Goal: Transaction & Acquisition: Book appointment/travel/reservation

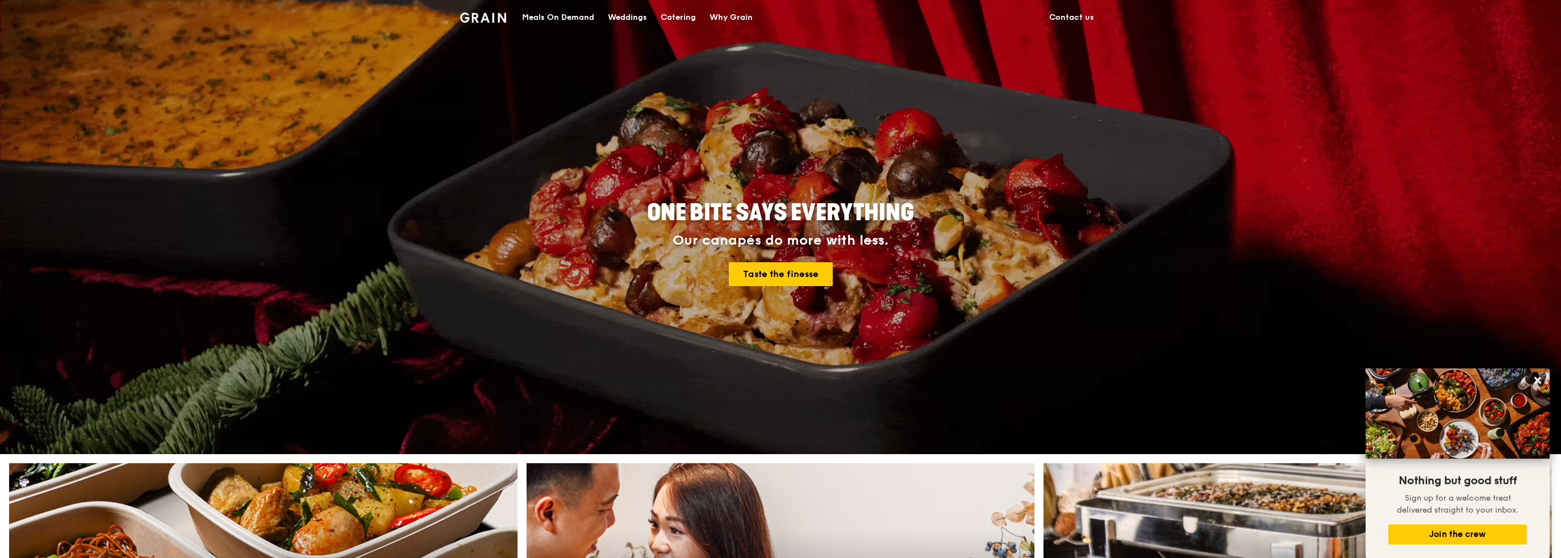
click at [483, 19] on img at bounding box center [483, 17] width 46 height 10
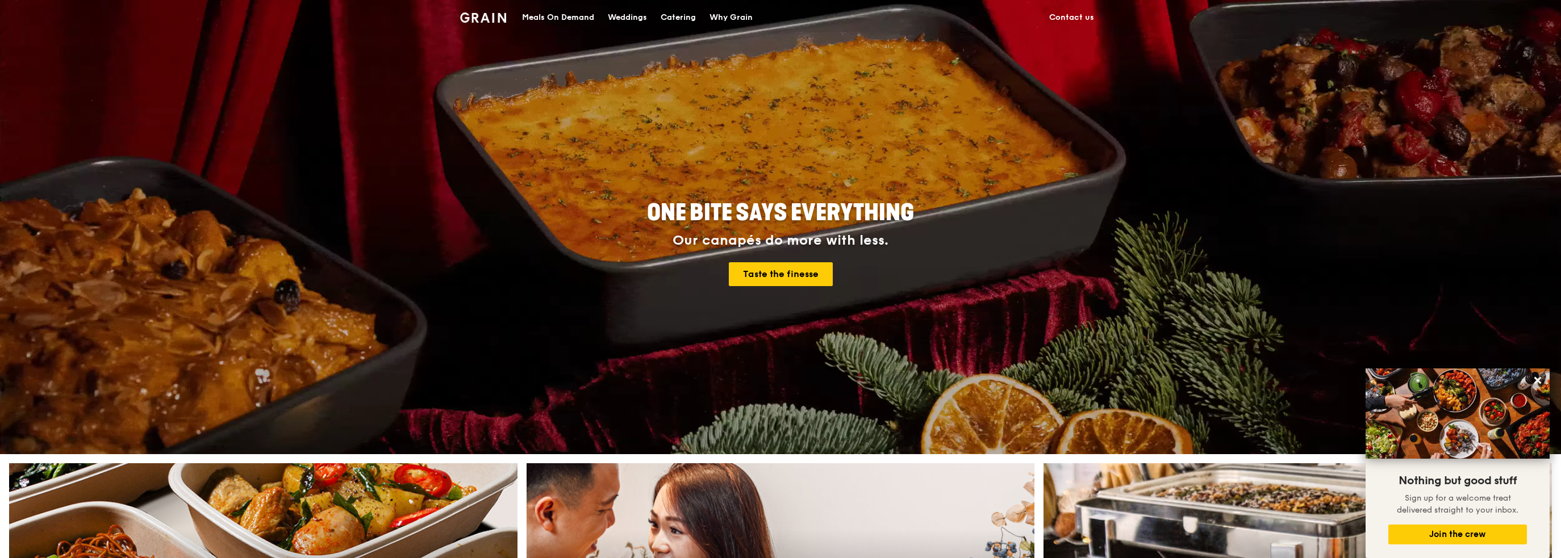
click at [685, 15] on div "Catering" at bounding box center [678, 18] width 35 height 34
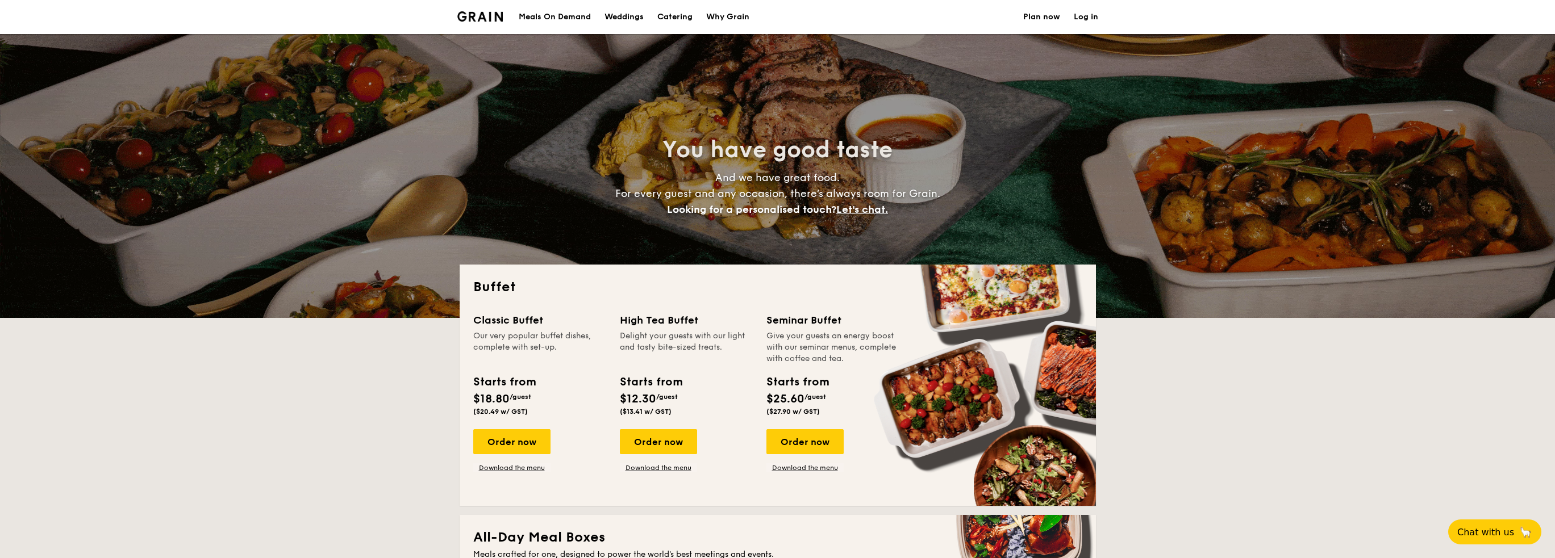
select select
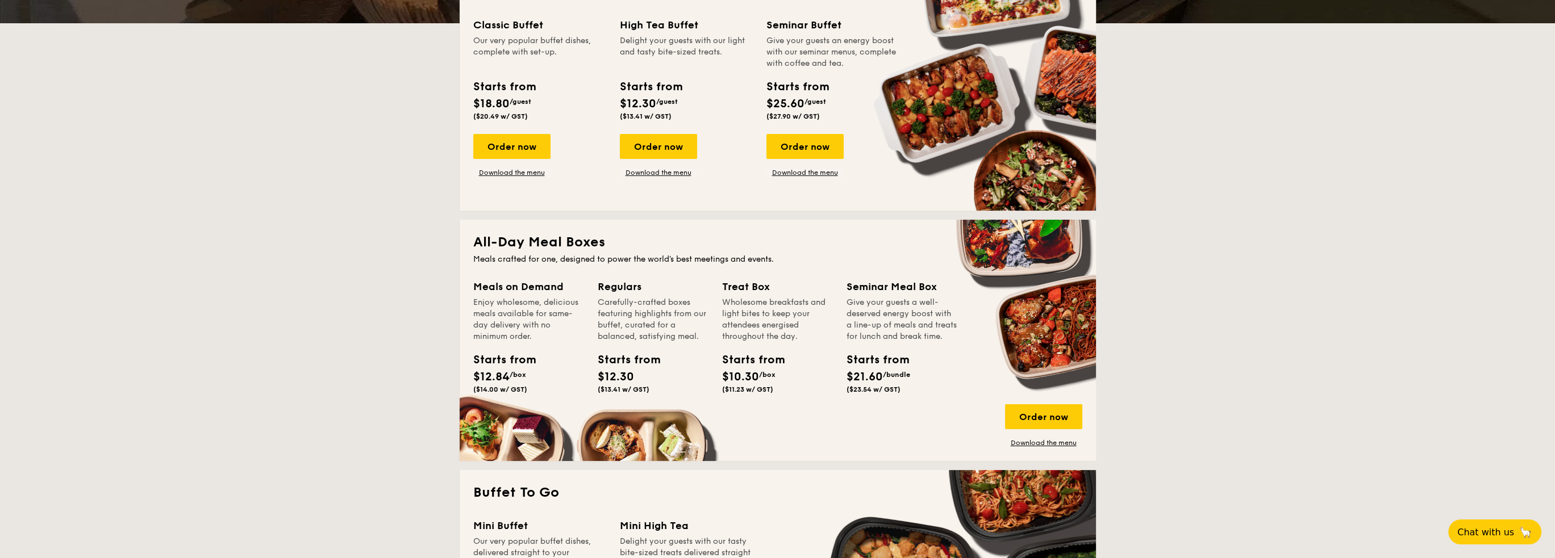
scroll to position [114, 0]
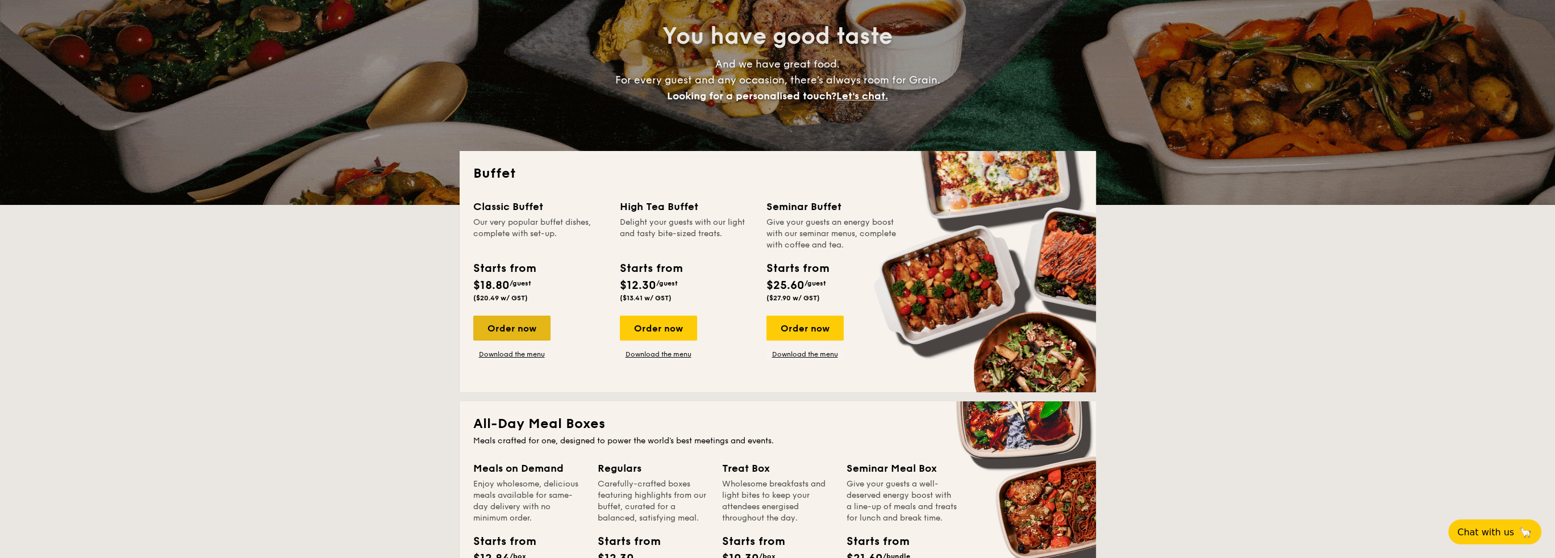
click at [514, 331] on div "Order now" at bounding box center [511, 328] width 77 height 25
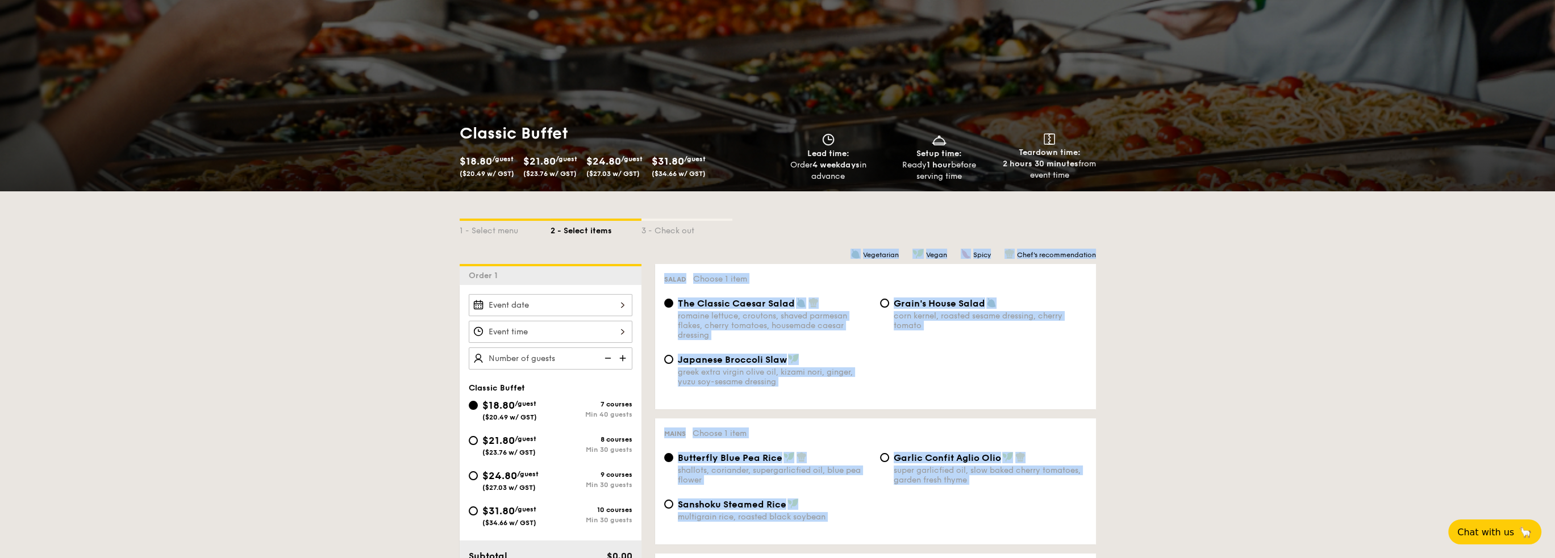
scroll to position [57, 0]
click at [520, 304] on div at bounding box center [551, 305] width 164 height 22
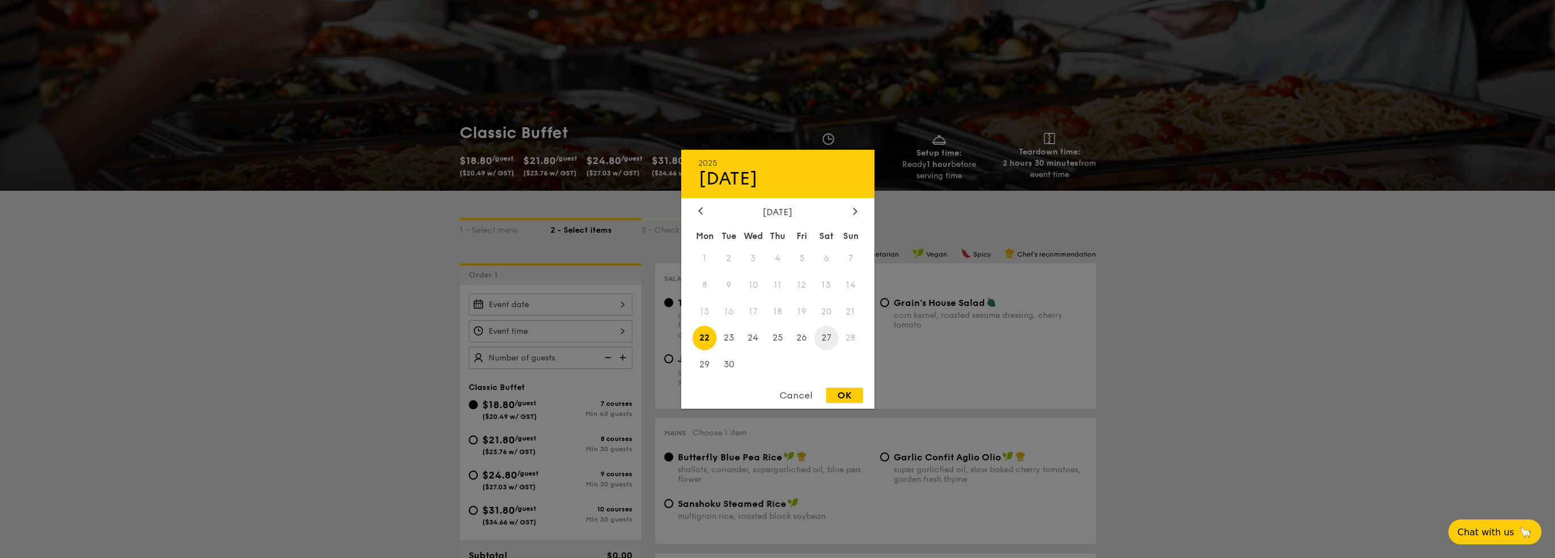
click at [825, 343] on span "27" at bounding box center [826, 338] width 24 height 24
click at [849, 397] on div "OK" at bounding box center [844, 395] width 37 height 15
type input "[DATE]"
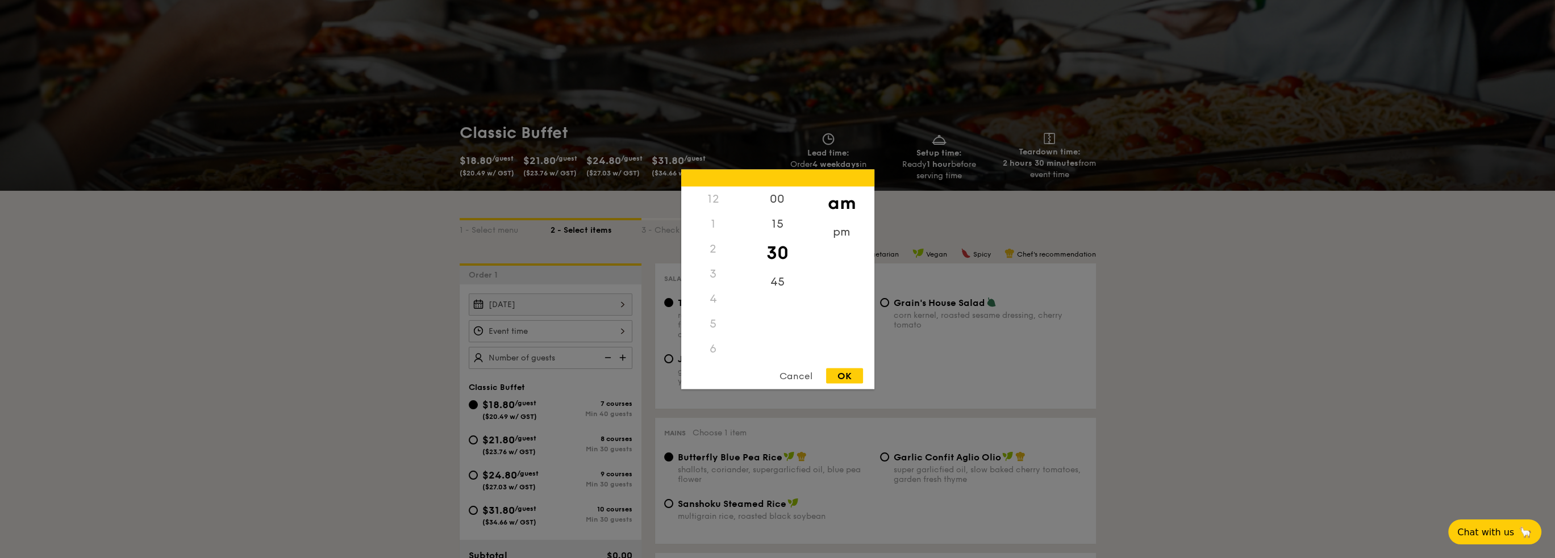
scroll to position [135, 0]
click at [843, 374] on div "OK" at bounding box center [844, 375] width 37 height 15
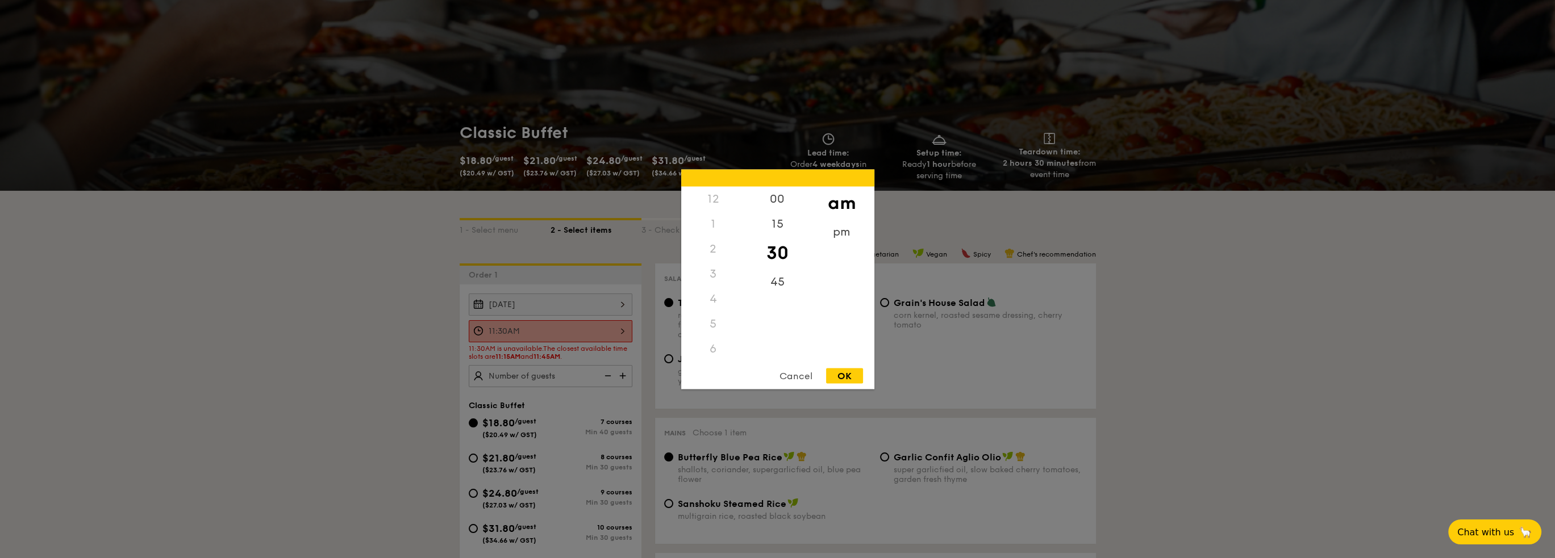
click at [618, 331] on div "11:30AM 12 1 2 3 4 5 6 7 8 9 10 11 00 15 30 45 am pm Cancel OK" at bounding box center [551, 331] width 164 height 22
click at [781, 281] on div "45" at bounding box center [777, 285] width 64 height 33
click at [846, 378] on div "OK" at bounding box center [844, 375] width 37 height 15
type input "11:45AM"
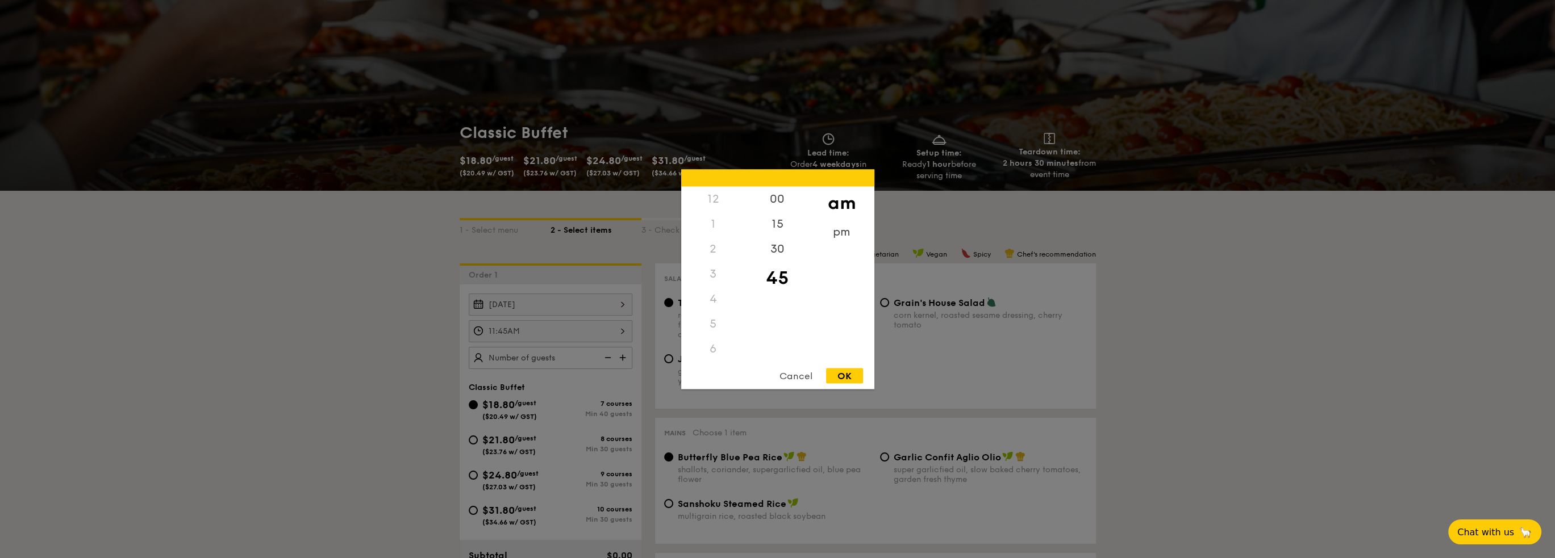
click at [589, 333] on div "11:45AM 12 1 2 3 4 5 6 7 8 9 10 11 00 15 30 45 am pm Cancel OK" at bounding box center [551, 331] width 164 height 22
click at [840, 372] on div "OK" at bounding box center [844, 375] width 37 height 15
click at [620, 336] on div "11:45AM 12 1 2 3 4 5 6 7 8 9 10 11 00 15 30 45 am pm Cancel OK" at bounding box center [551, 331] width 164 height 22
click at [619, 335] on div at bounding box center [777, 279] width 1555 height 558
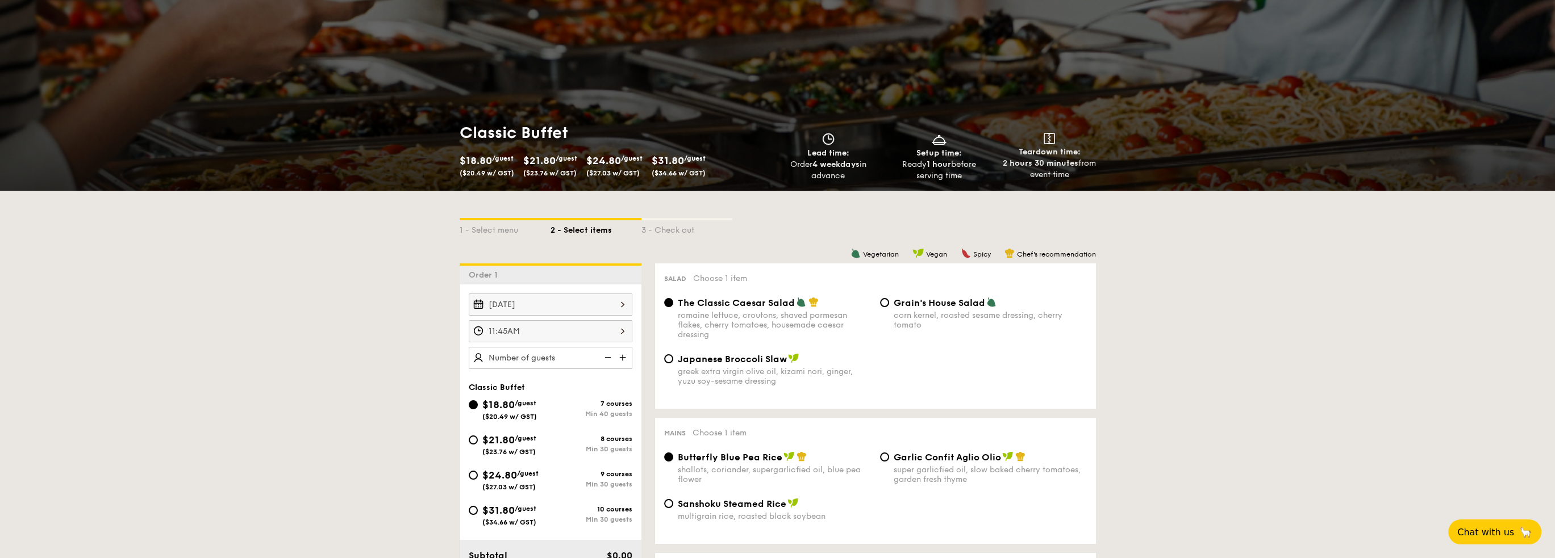
click at [601, 338] on div "11:45AM" at bounding box center [551, 331] width 164 height 22
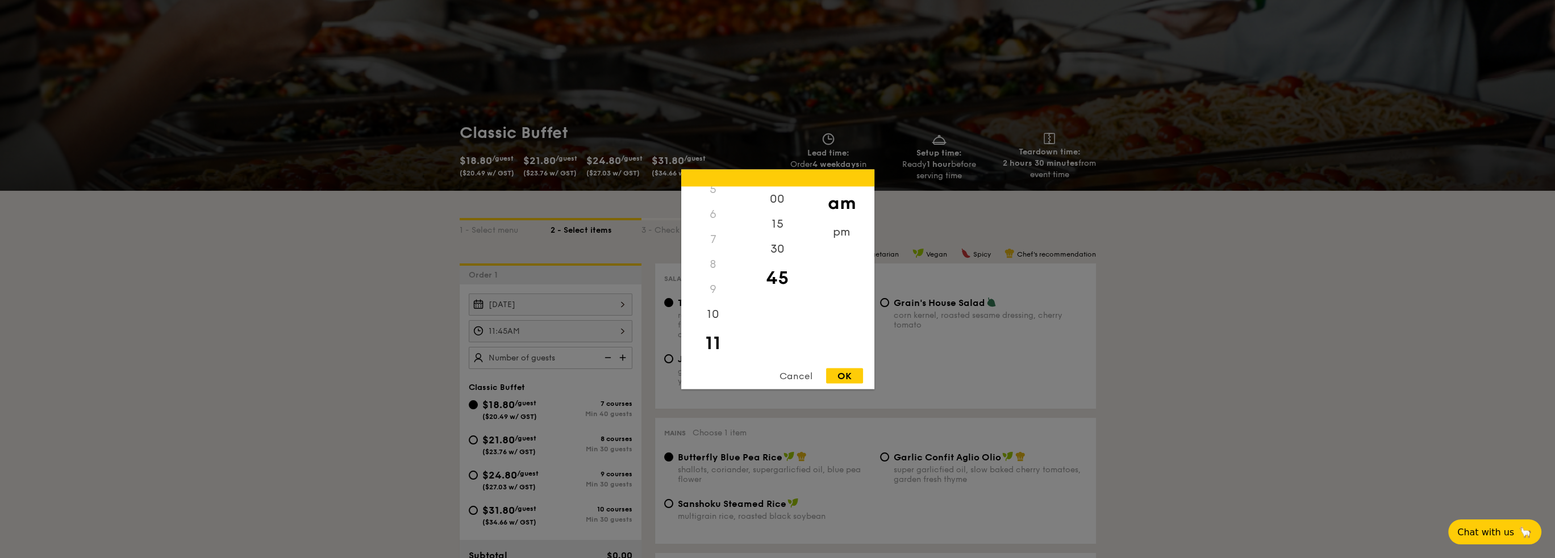
click at [795, 376] on div "Cancel" at bounding box center [796, 375] width 56 height 15
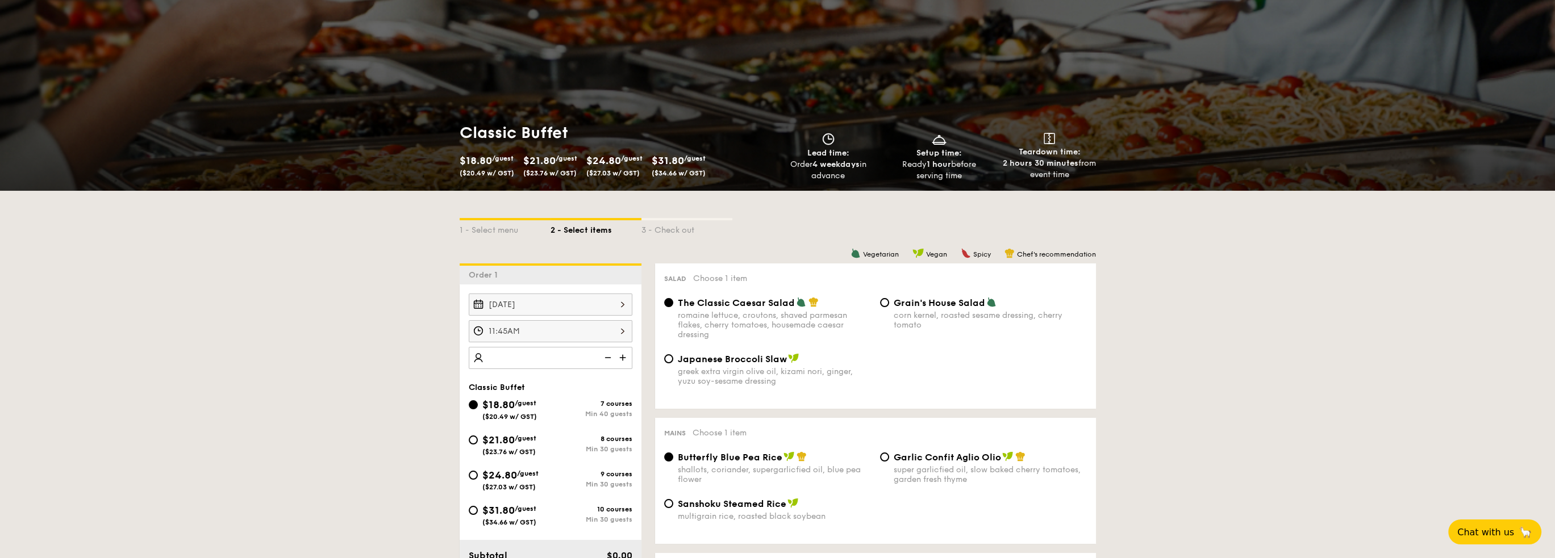
click at [595, 338] on div "11:45AM" at bounding box center [551, 331] width 164 height 22
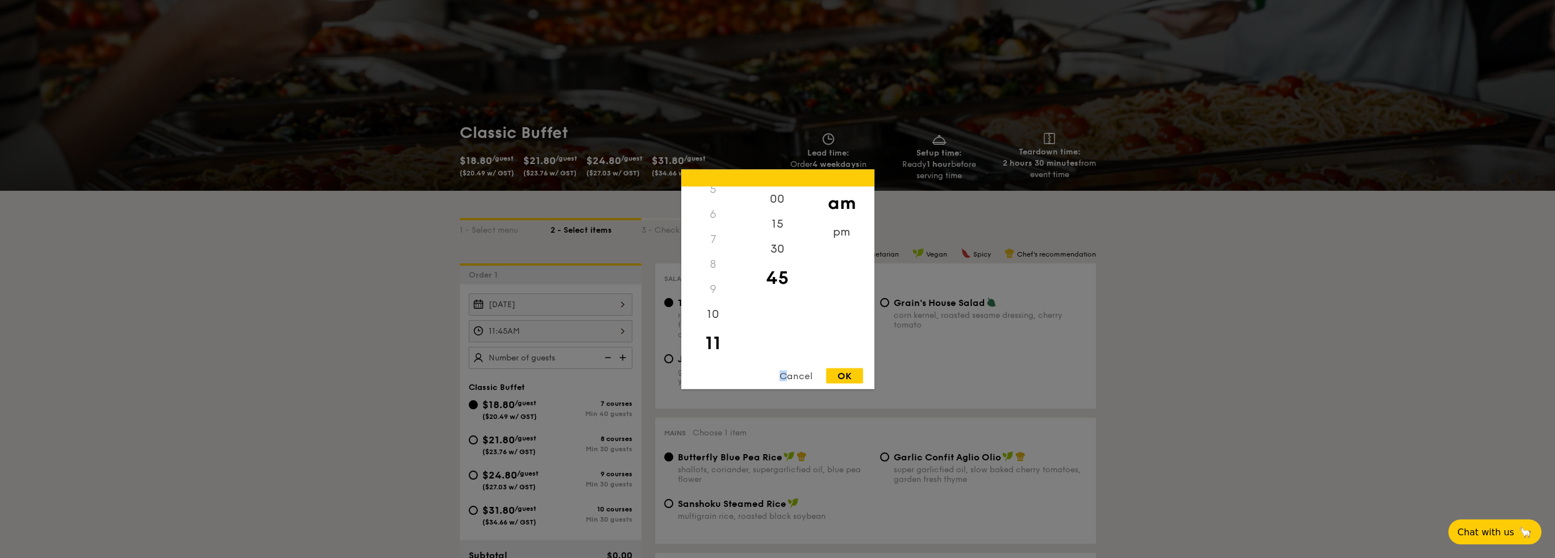
click at [785, 374] on div "Cancel" at bounding box center [796, 375] width 56 height 15
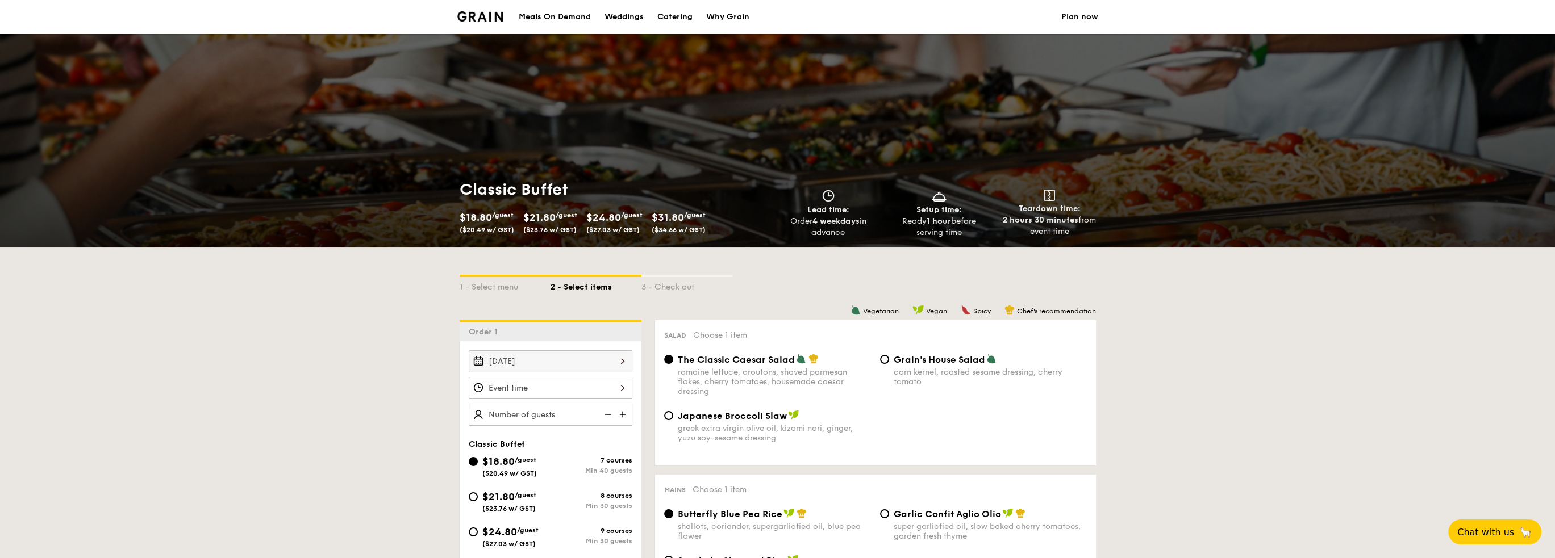
click at [611, 366] on div "[DATE]" at bounding box center [551, 362] width 164 height 22
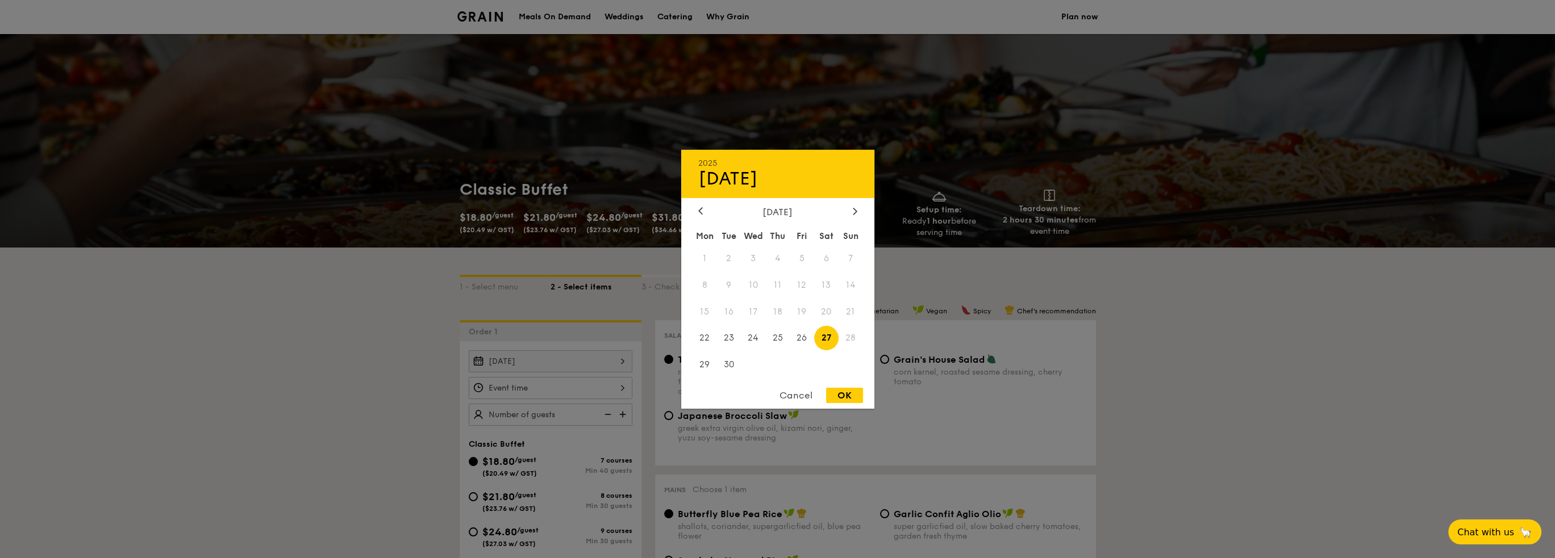
click at [839, 394] on div "OK" at bounding box center [844, 395] width 37 height 15
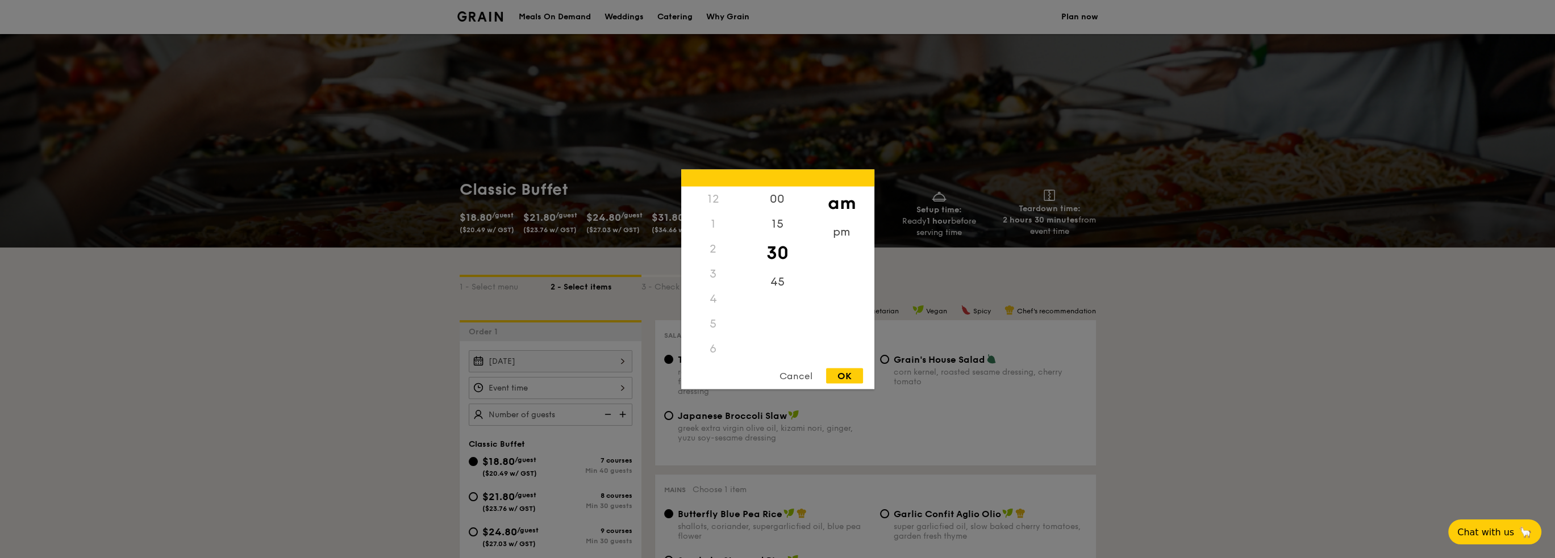
click at [596, 389] on div "12 1 2 3 4 5 6 7 8 9 10 11 00 15 30 45 am pm Cancel OK" at bounding box center [551, 388] width 164 height 22
click at [775, 286] on div "45" at bounding box center [777, 285] width 64 height 33
click at [837, 363] on div "12 1 2 3 4 5 6 7 8 9 10 11 00 15 30 45 am pm Cancel OK" at bounding box center [777, 279] width 193 height 220
click at [834, 374] on div "OK" at bounding box center [844, 375] width 37 height 15
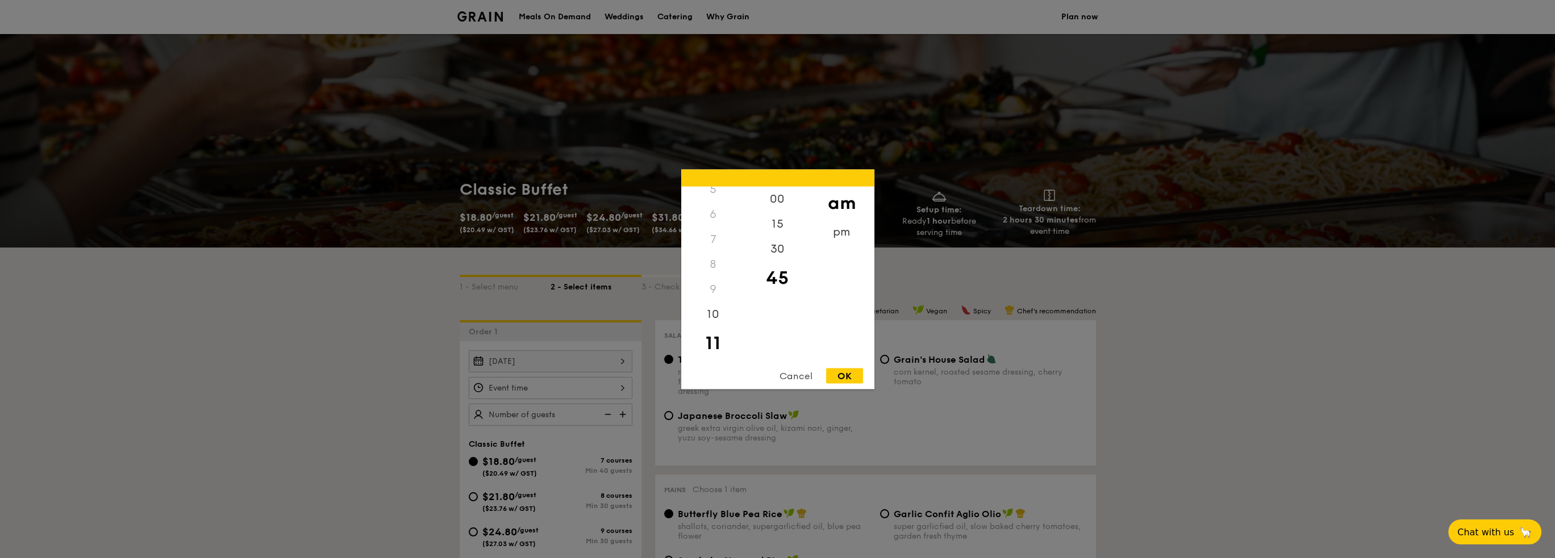
type input "11:45AM"
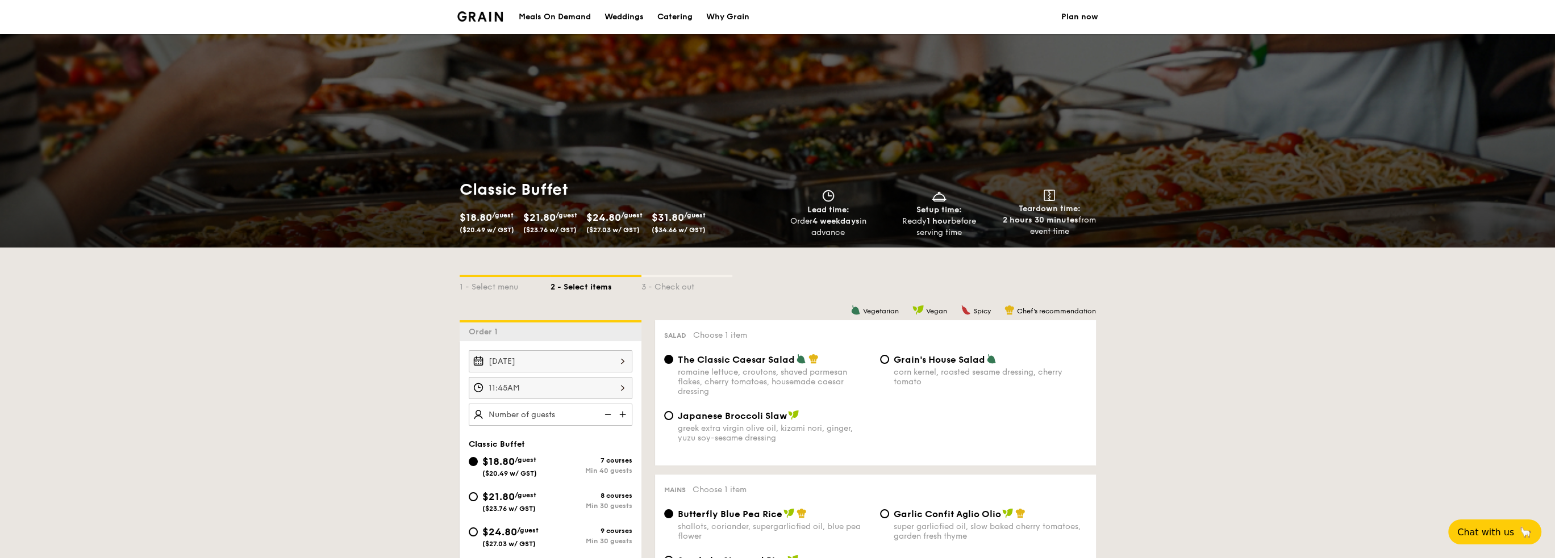
click at [511, 502] on span "$21.80" at bounding box center [498, 497] width 32 height 12
click at [478, 502] on input "$21.80 /guest ($23.76 w/ GST) 8 courses Min 30 guests" at bounding box center [473, 497] width 9 height 9
radio input "true"
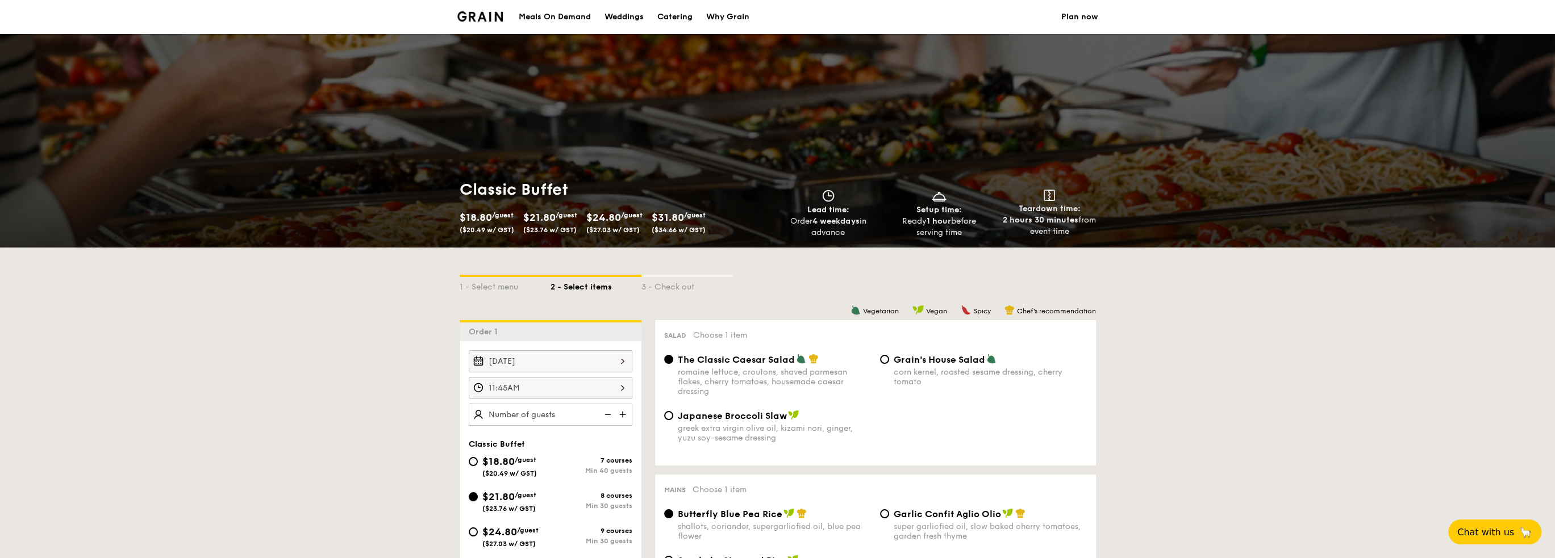
radio input "true"
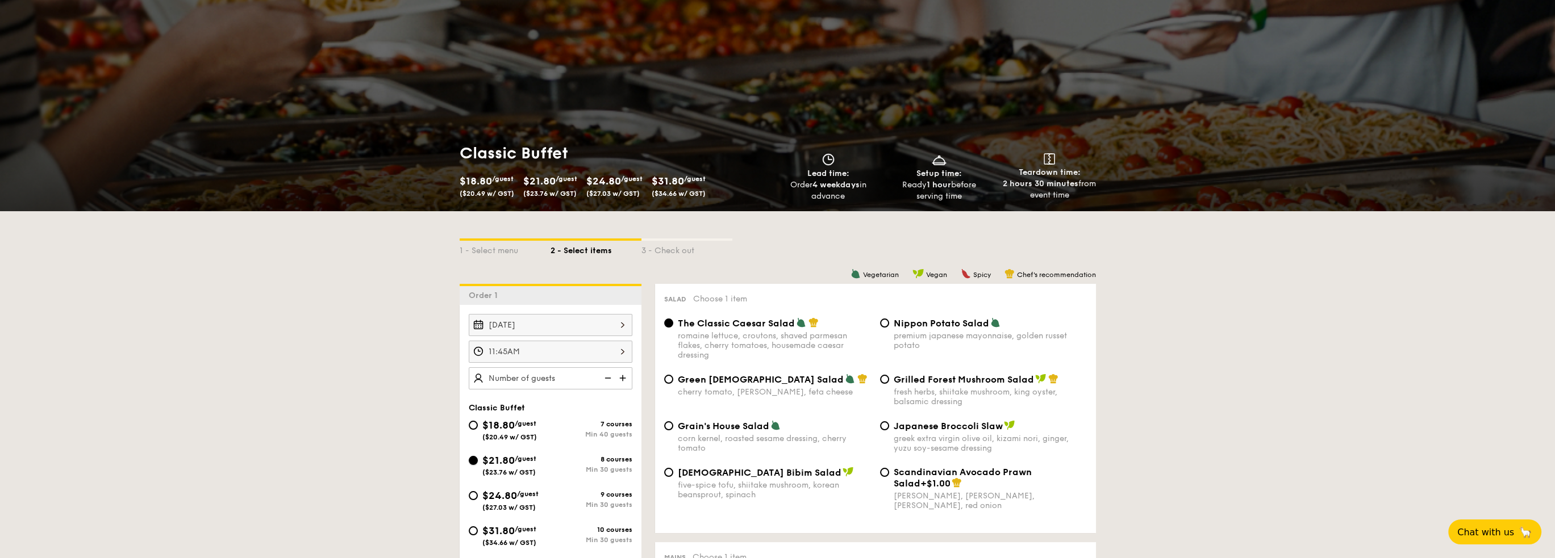
scroll to position [57, 0]
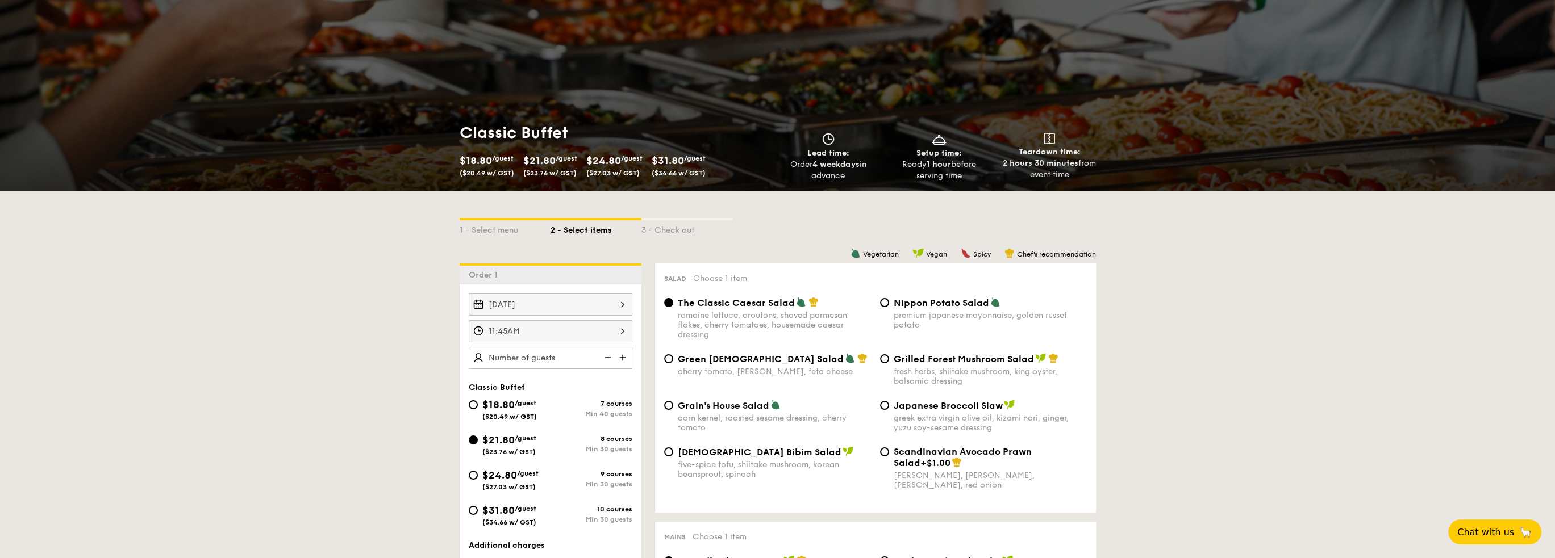
click at [682, 399] on div "Green Goddess Salad cherry tomato, [PERSON_NAME], feta cheese Grilled Forest Mu…" at bounding box center [876, 376] width 432 height 47
click at [682, 410] on span "Grain's House Salad" at bounding box center [723, 406] width 91 height 11
click at [673, 410] on input "Grain's House Salad corn kernel, roasted sesame dressing, cherry tomato" at bounding box center [668, 405] width 9 height 9
radio input "true"
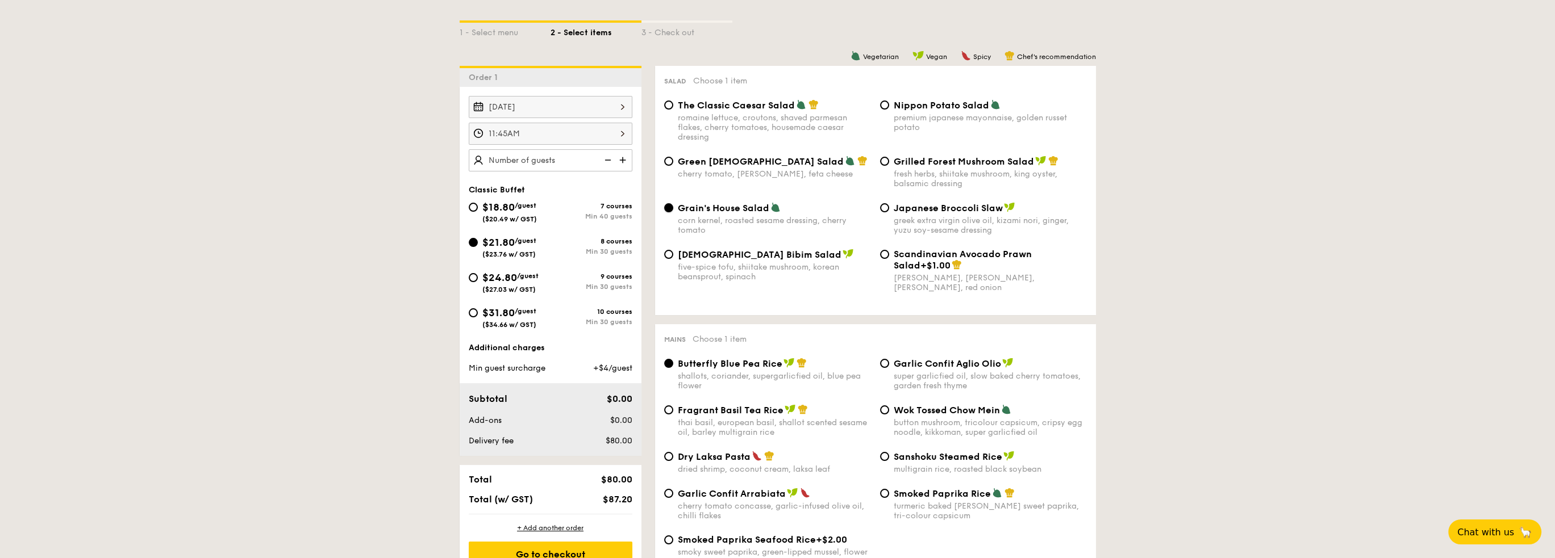
scroll to position [284, 0]
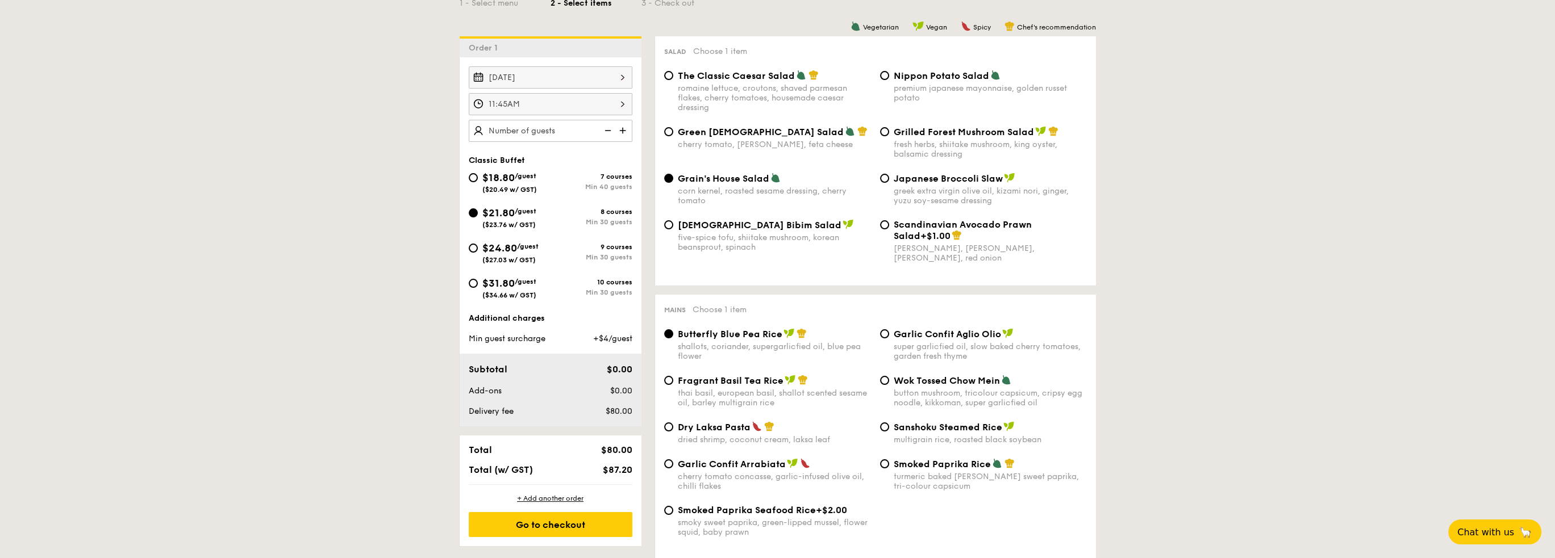
click at [911, 340] on span "Garlic Confit Aglio Olio" at bounding box center [947, 334] width 107 height 11
click at [889, 339] on input "Garlic Confit Aglio Olio super garlicfied oil, slow baked cherry tomatoes, gard…" at bounding box center [884, 333] width 9 height 9
radio input "true"
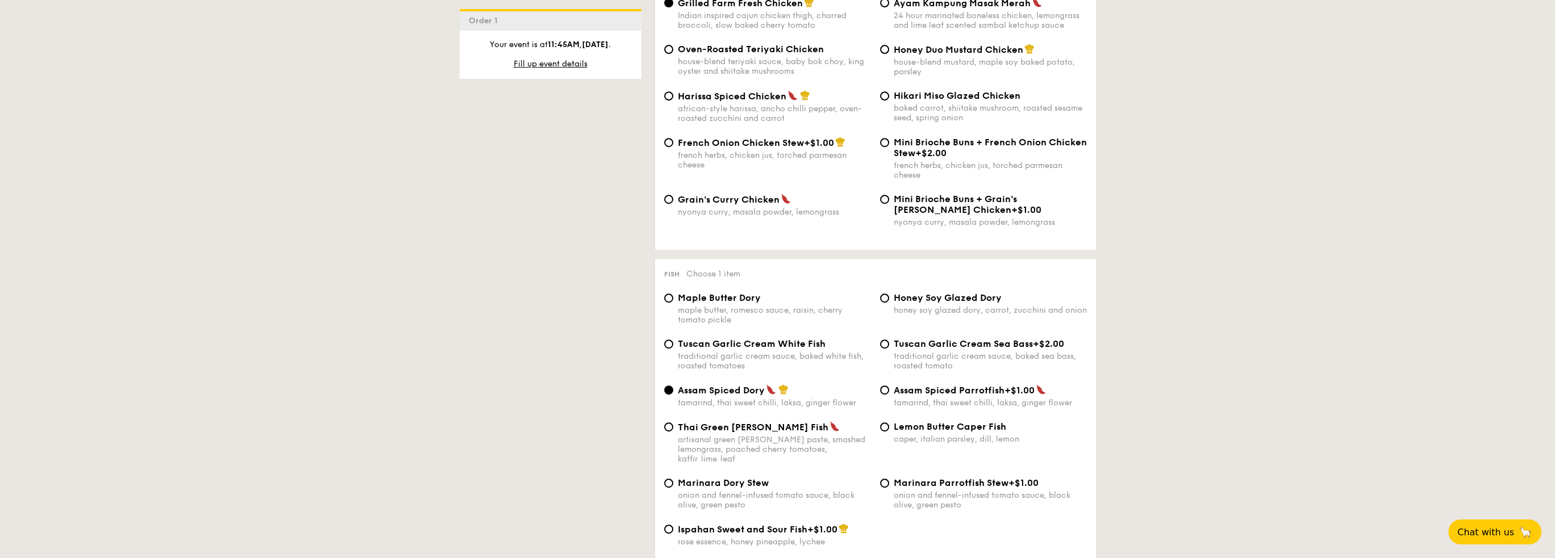
scroll to position [909, 0]
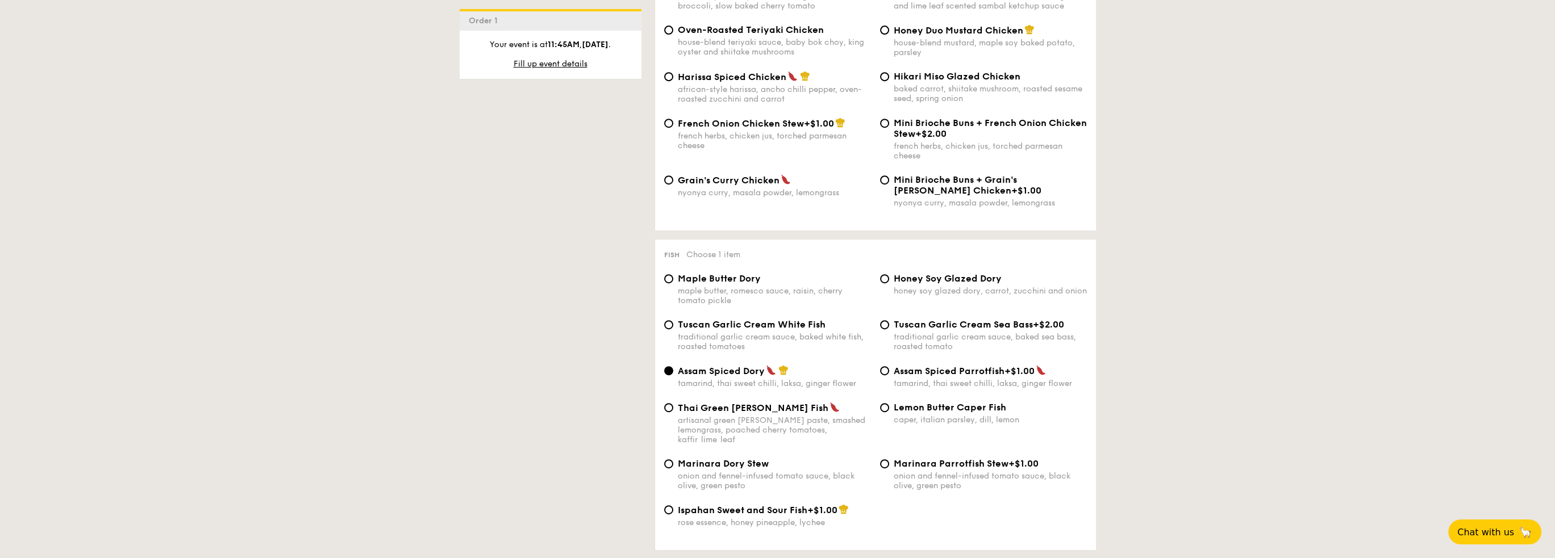
click at [743, 330] on span "Tuscan Garlic Cream White Fish" at bounding box center [752, 324] width 148 height 11
click at [673, 329] on input "Tuscan Garlic Cream White Fish traditional garlic cream sauce, baked white fish…" at bounding box center [668, 324] width 9 height 9
radio input "true"
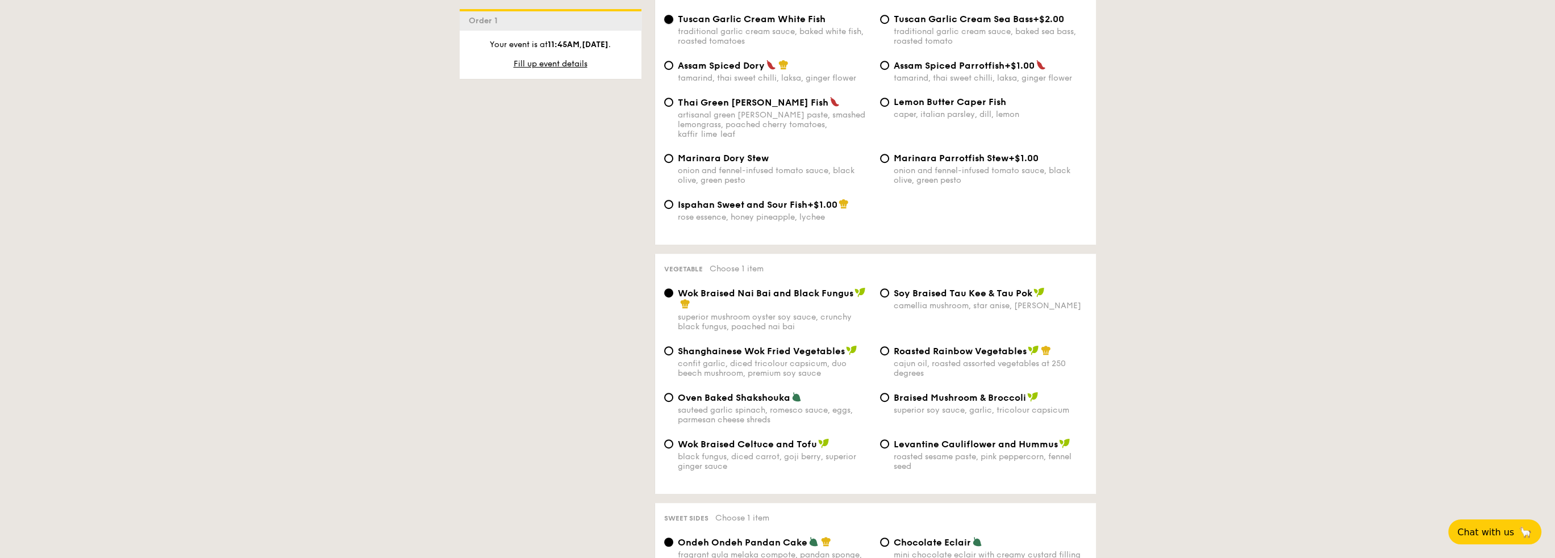
scroll to position [1250, 0]
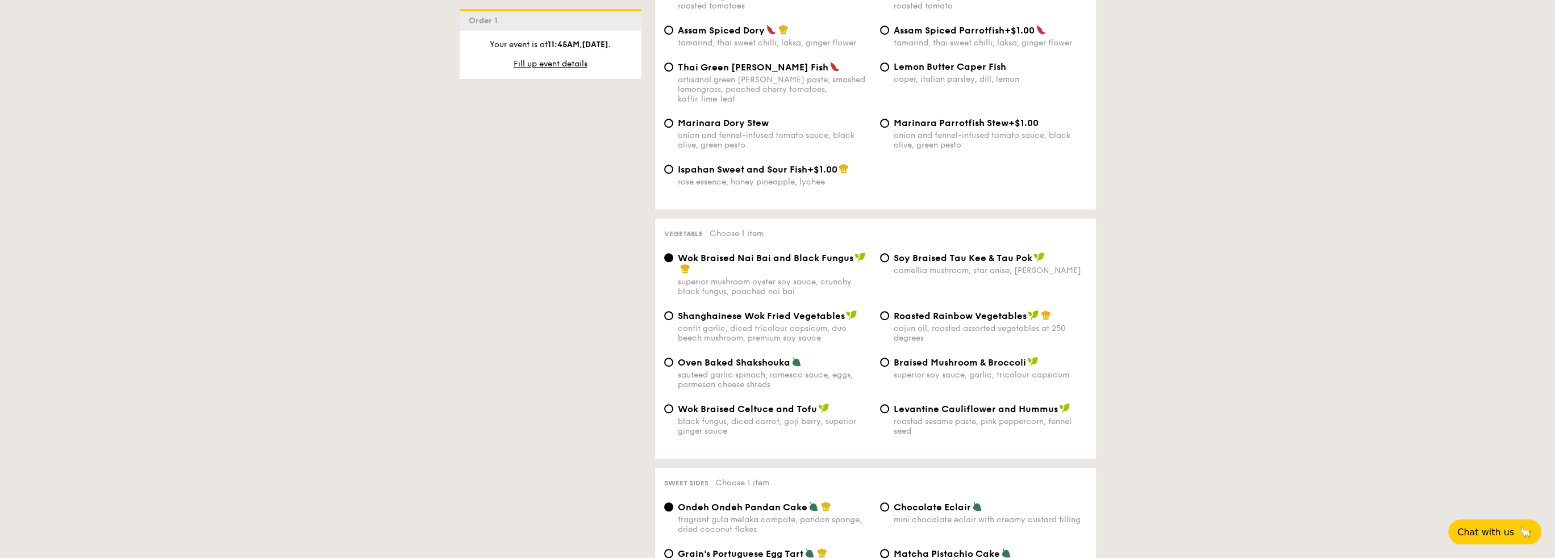
click at [913, 322] on span "Roasted Rainbow Vegetables" at bounding box center [960, 316] width 133 height 11
click at [889, 320] on input "Roasted Rainbow Vegetables cajun oil, roasted assorted vegetables at 250 degrees" at bounding box center [884, 315] width 9 height 9
radio input "true"
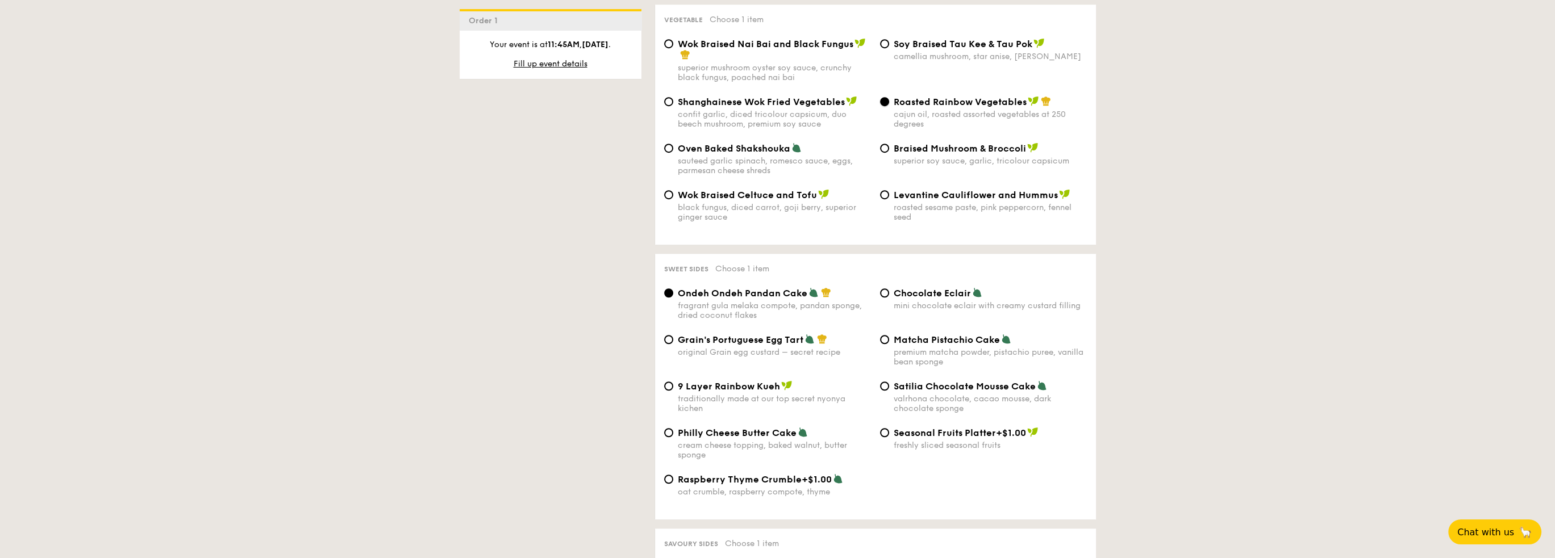
scroll to position [1477, 0]
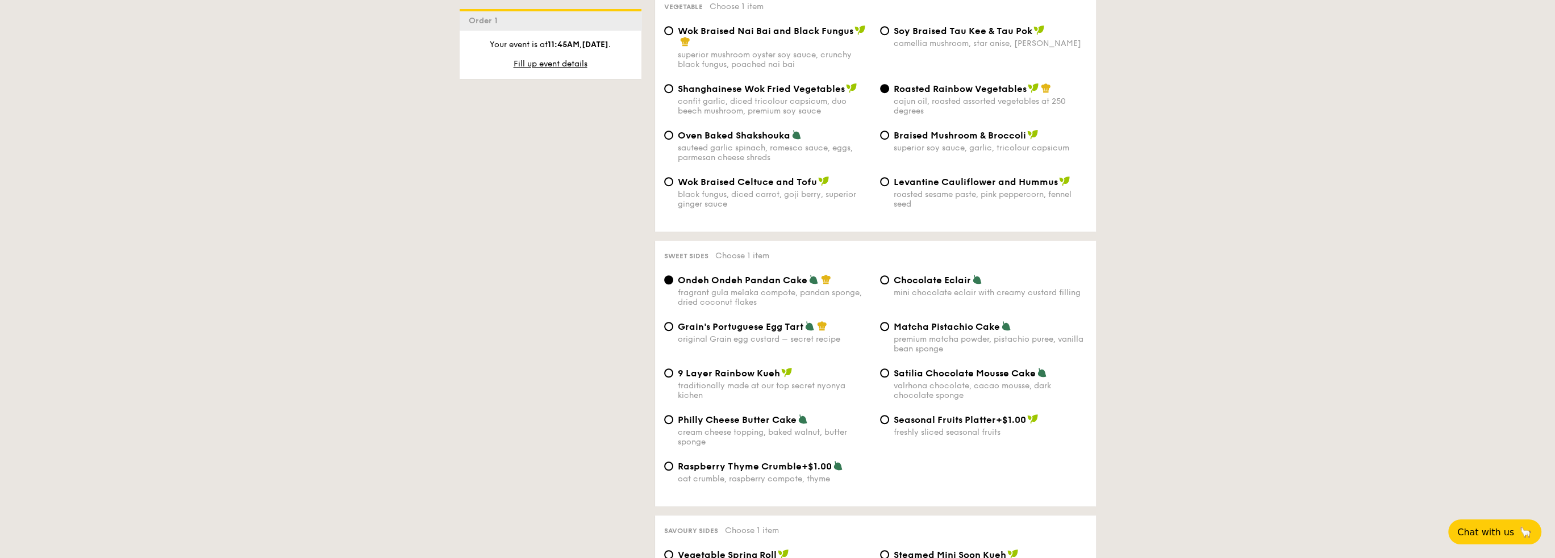
click at [738, 379] on span "9 Layer Rainbow Kueh" at bounding box center [729, 373] width 102 height 11
click at [673, 378] on input "9 Layer Rainbow Kueh traditionally made at our top secret nyonya kichen" at bounding box center [668, 373] width 9 height 9
radio input "true"
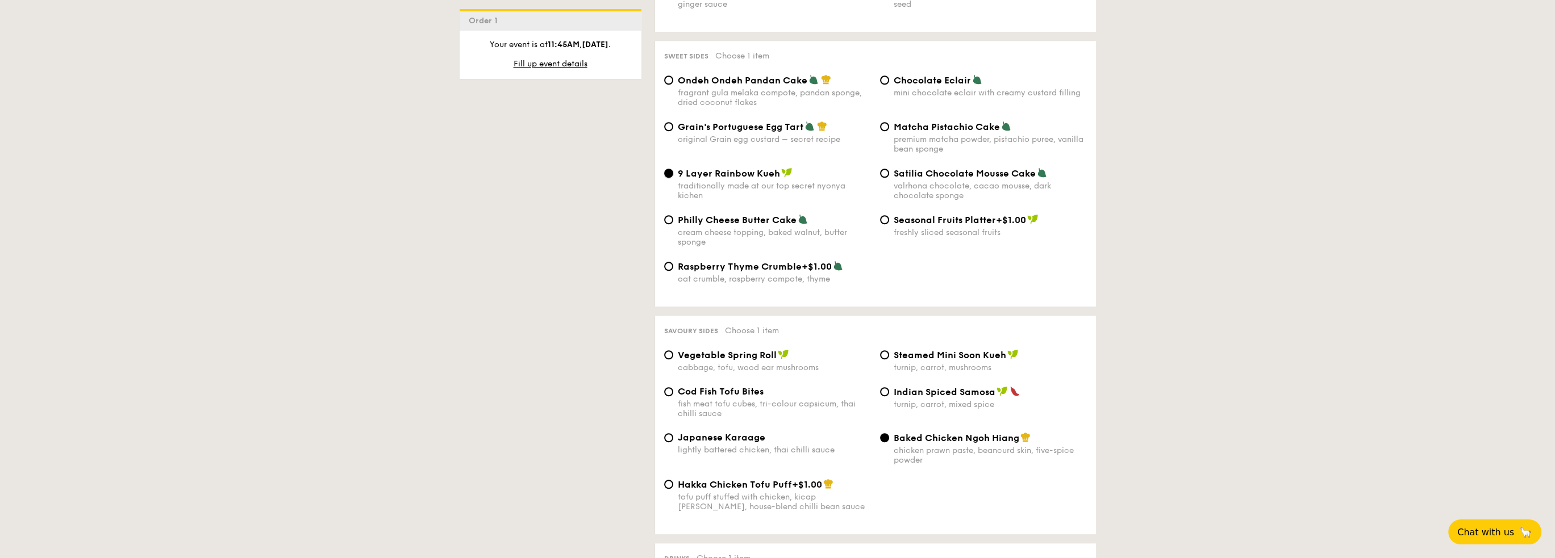
scroll to position [1704, 0]
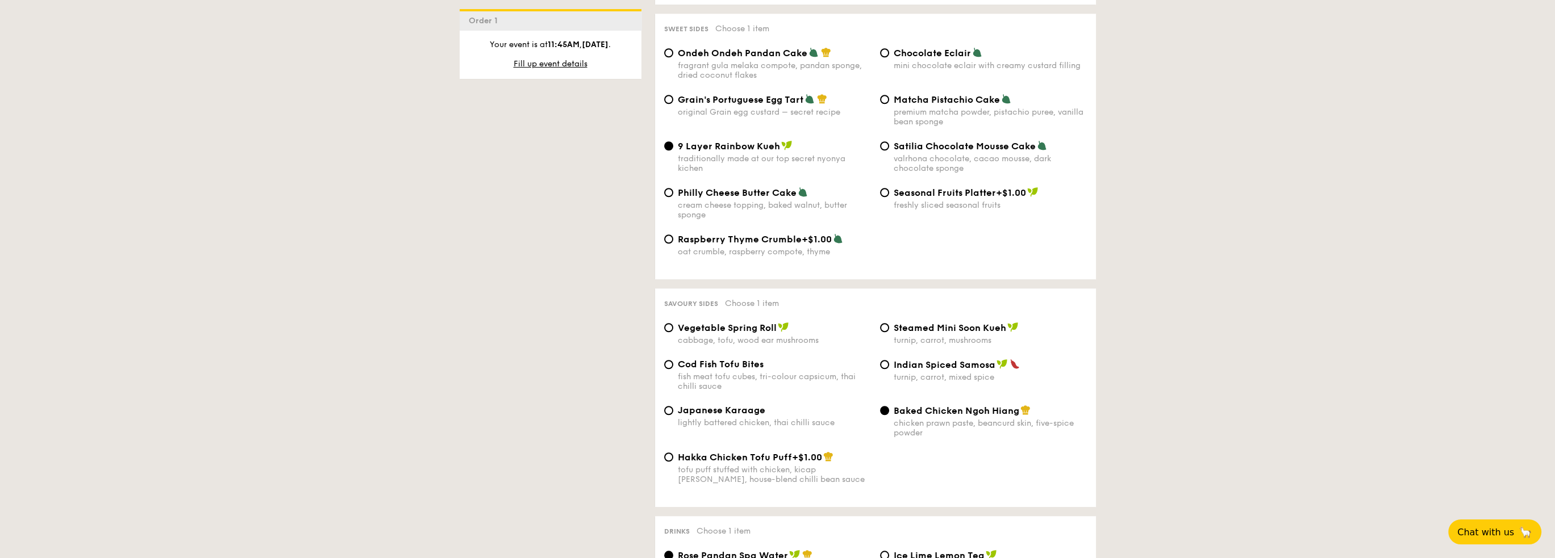
click at [713, 416] on span "Japanese Karaage" at bounding box center [721, 410] width 87 height 11
click at [673, 415] on input "Japanese Karaage lightly battered chicken, thai chilli sauce" at bounding box center [668, 410] width 9 height 9
radio input "true"
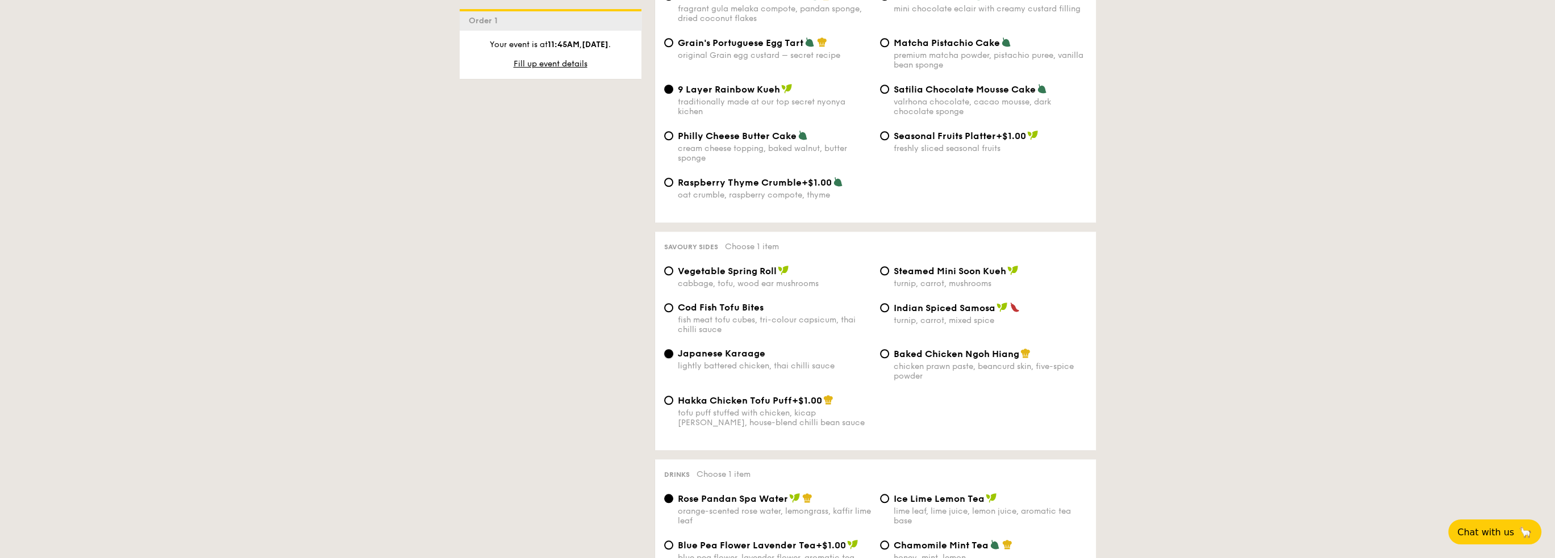
scroll to position [1988, 0]
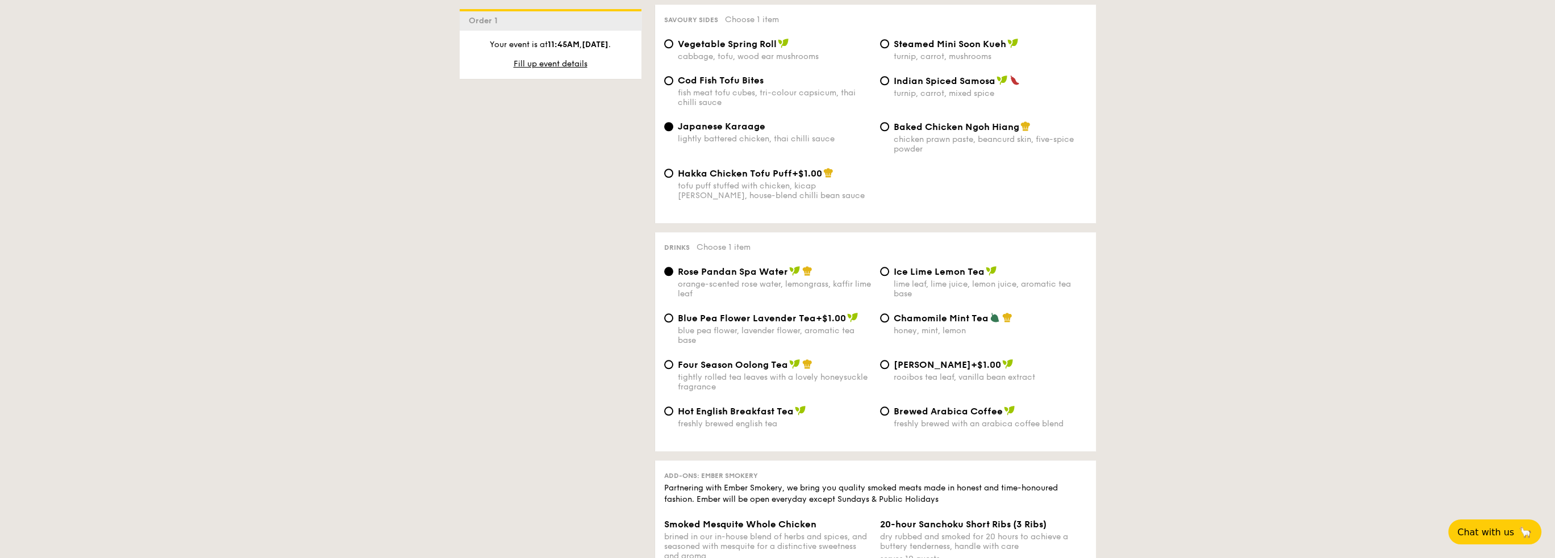
click at [921, 277] on span "Ice Lime Lemon Tea" at bounding box center [939, 271] width 91 height 11
click at [889, 276] on input "Ice Lime Lemon Tea lime leaf, lime juice, lemon juice, aromatic tea base" at bounding box center [884, 271] width 9 height 9
radio input "true"
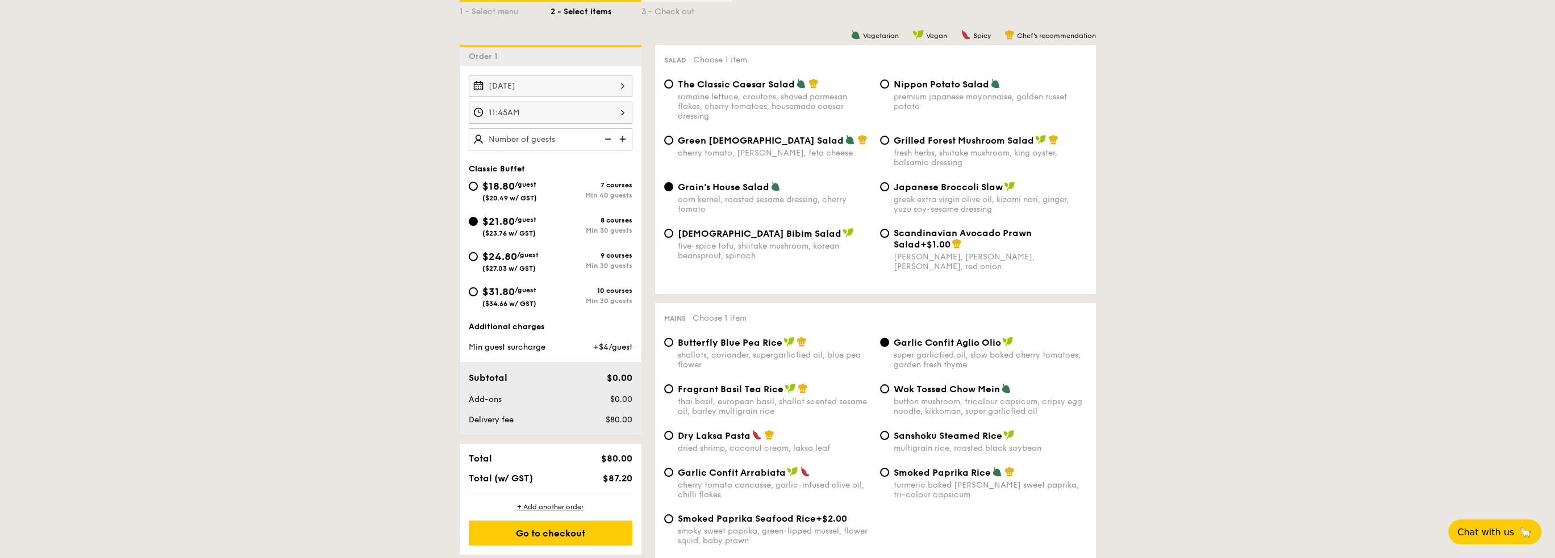
scroll to position [127, 0]
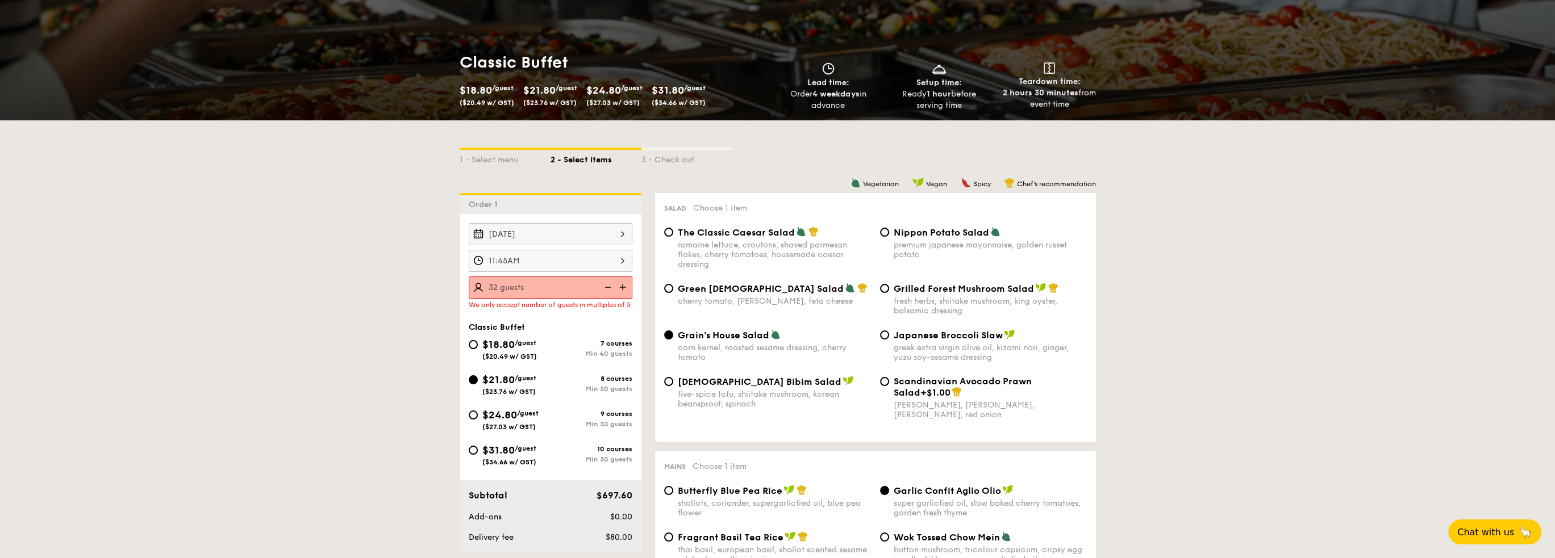
drag, startPoint x: 328, startPoint y: 295, endPoint x: 351, endPoint y: 305, distance: 25.4
type input "4"
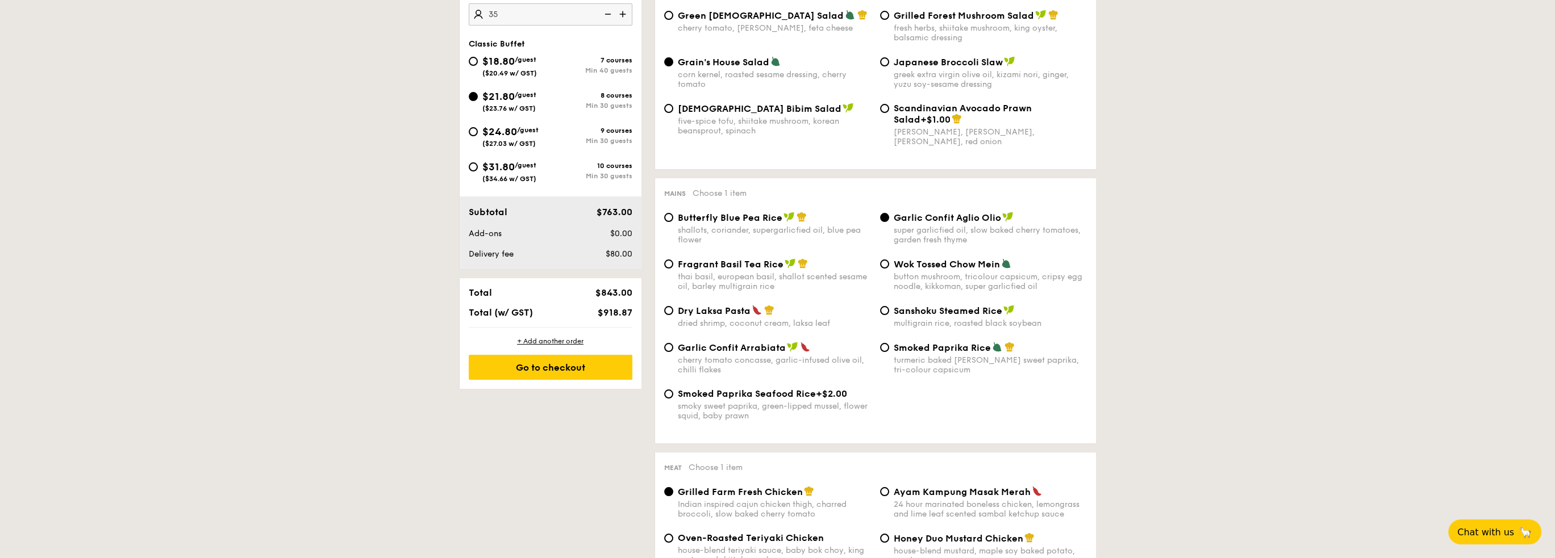
scroll to position [411, 0]
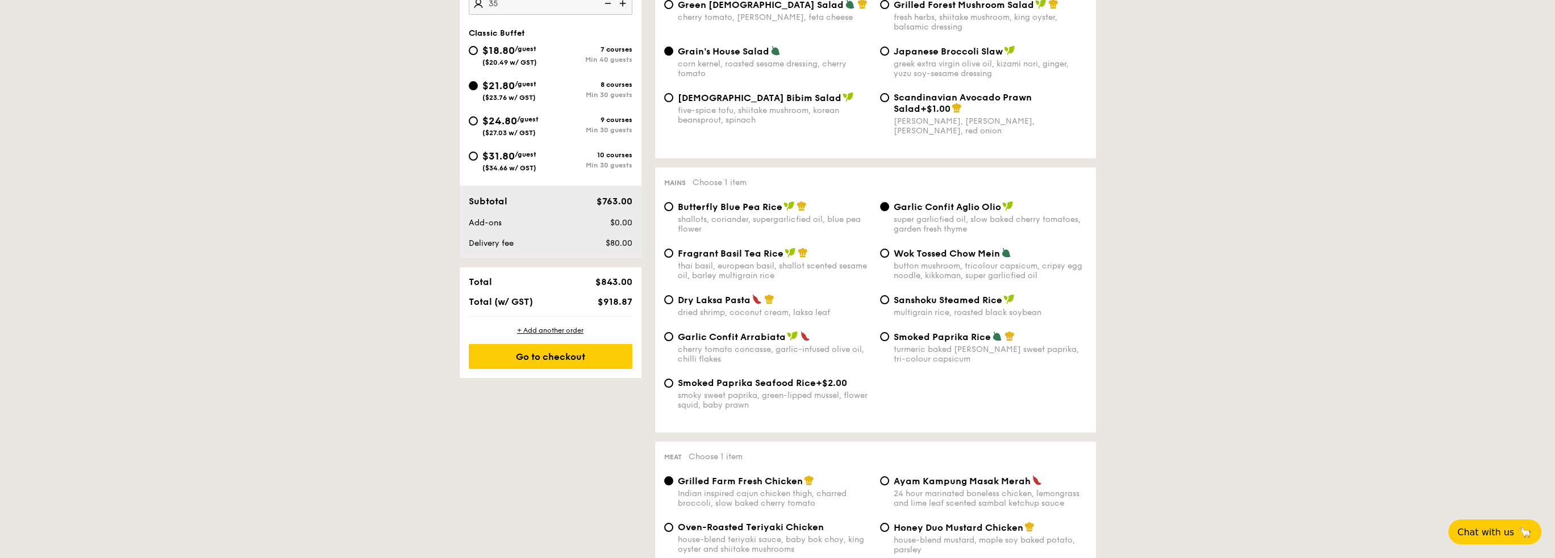
type input "35 guests"
